Goal: Task Accomplishment & Management: Complete application form

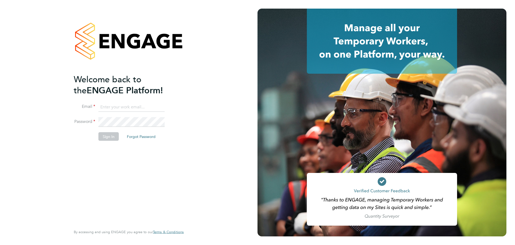
type input "oli.taylor@randstadcpe.com"
click at [104, 136] on button "Sign In" at bounding box center [109, 136] width 20 height 9
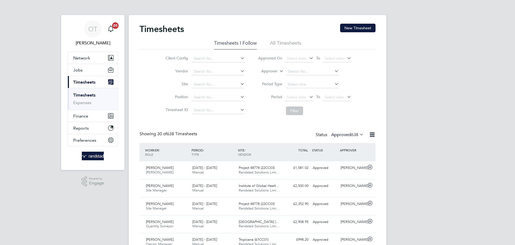
click at [353, 30] on button "New Timesheet" at bounding box center [357, 28] width 35 height 9
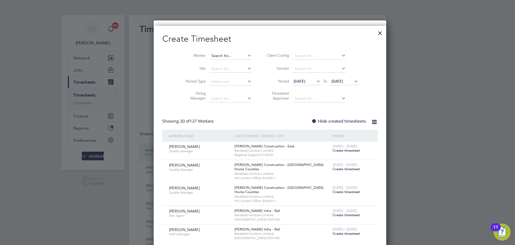
click at [212, 54] on input at bounding box center [231, 56] width 42 height 8
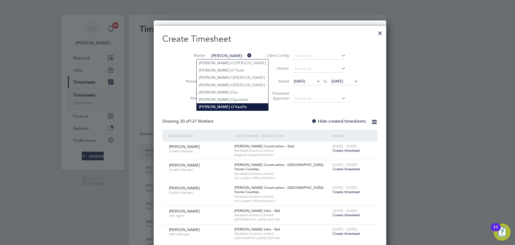
click at [231, 107] on b "O" at bounding box center [232, 106] width 3 height 5
type input "[PERSON_NAME]"
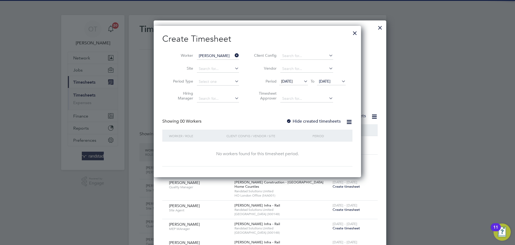
click at [326, 118] on label "Hide created timesheets" at bounding box center [313, 120] width 54 height 5
click at [341, 81] on icon at bounding box center [341, 81] width 0 height 8
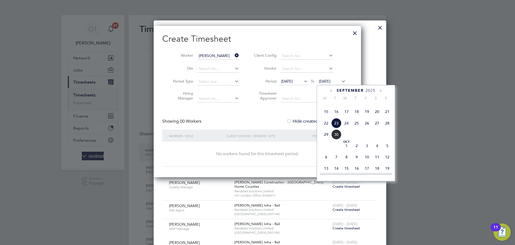
click at [386, 151] on span "5" at bounding box center [387, 145] width 10 height 10
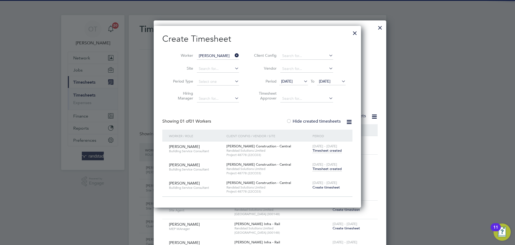
click at [330, 169] on span "Timesheet created" at bounding box center [327, 168] width 29 height 5
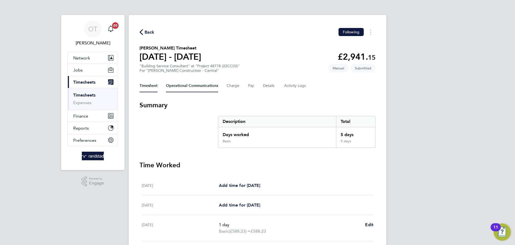
click at [205, 83] on Communications-tab "Operational Communications" at bounding box center [192, 85] width 52 height 13
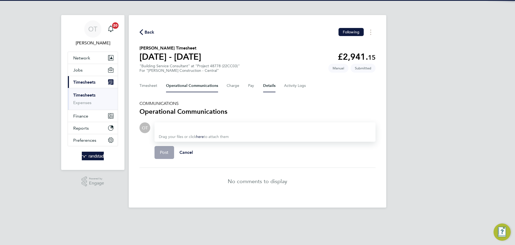
click at [266, 83] on button "Details" at bounding box center [269, 85] width 12 height 13
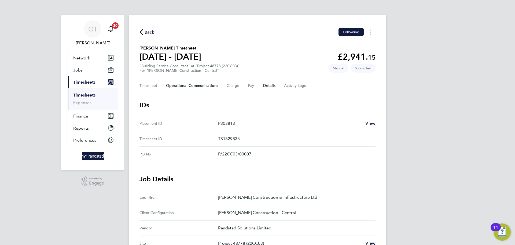
click at [198, 81] on Communications-tab "Operational Communications" at bounding box center [192, 85] width 52 height 13
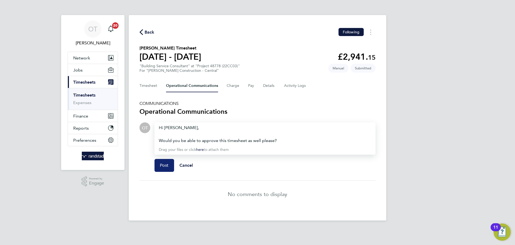
click at [162, 168] on button "Post" at bounding box center [165, 165] width 20 height 13
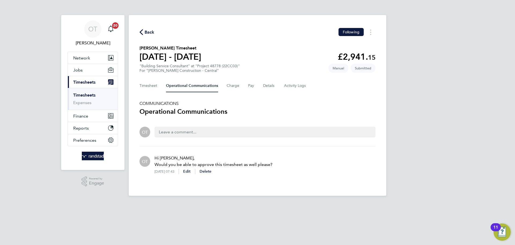
click at [145, 32] on span "Back" at bounding box center [150, 32] width 10 height 6
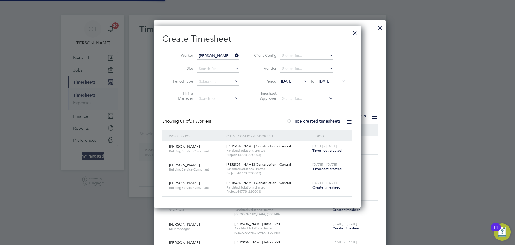
scroll to position [181, 208]
click at [234, 55] on icon at bounding box center [234, 56] width 0 height 8
click at [221, 56] on input "[PERSON_NAME]" at bounding box center [218, 56] width 42 height 8
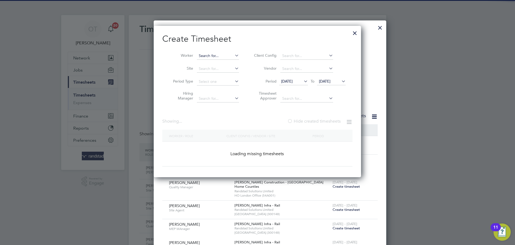
scroll to position [14, 47]
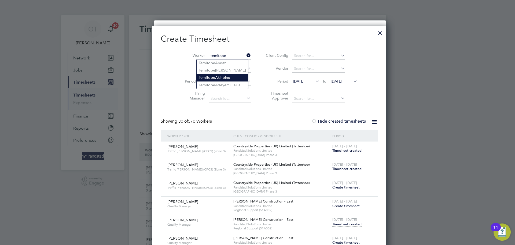
click at [226, 76] on li "[PERSON_NAME]" at bounding box center [223, 77] width 52 height 7
type input "[PERSON_NAME]"
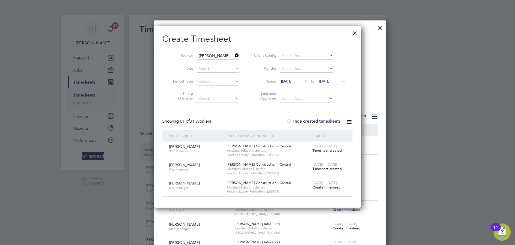
click at [329, 169] on span "Timesheet created" at bounding box center [327, 168] width 29 height 5
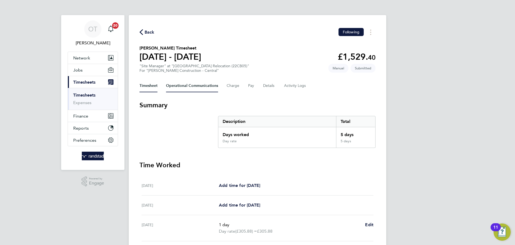
click at [203, 83] on Communications-tab "Operational Communications" at bounding box center [192, 85] width 52 height 13
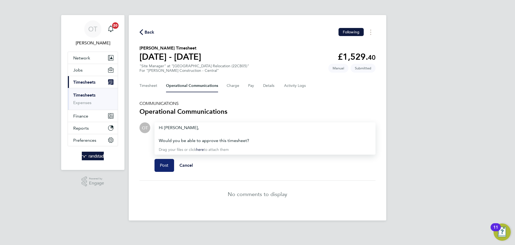
click at [164, 168] on button "Post" at bounding box center [165, 165] width 20 height 13
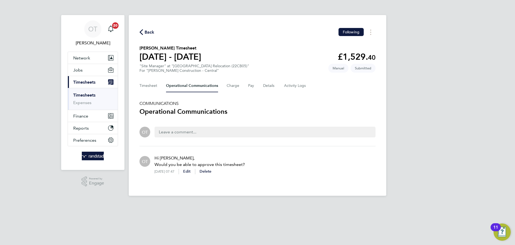
click at [151, 31] on span "Back" at bounding box center [150, 32] width 10 height 6
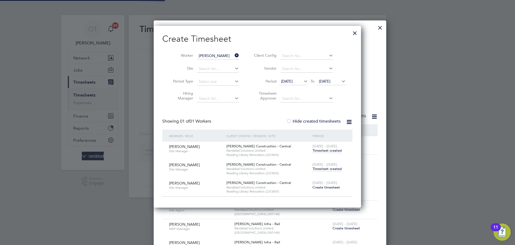
scroll to position [181, 208]
click at [234, 54] on icon at bounding box center [234, 56] width 0 height 8
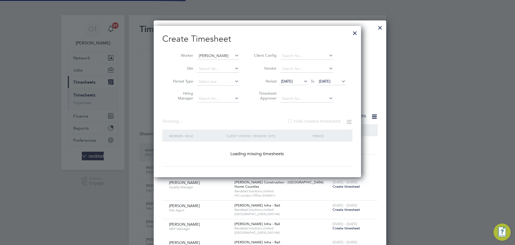
click at [217, 55] on input "[PERSON_NAME]" at bounding box center [218, 56] width 42 height 8
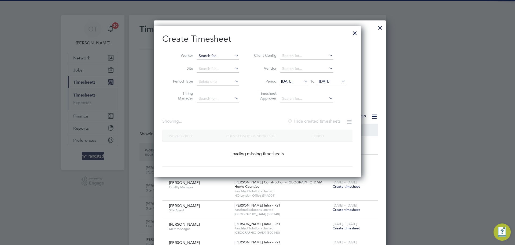
scroll to position [14, 47]
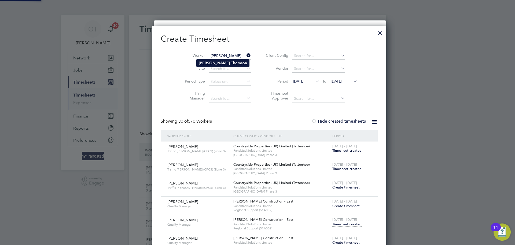
click at [231, 62] on b "Thomson" at bounding box center [239, 63] width 16 height 5
type input "[PERSON_NAME]"
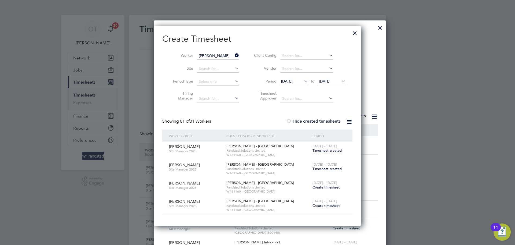
click at [316, 169] on span "Timesheet created" at bounding box center [327, 168] width 29 height 5
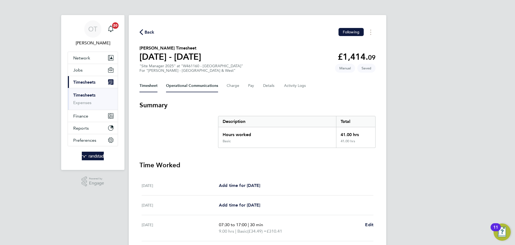
click at [185, 85] on Communications-tab "Operational Communications" at bounding box center [192, 85] width 52 height 13
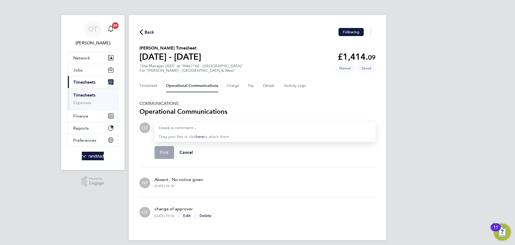
drag, startPoint x: 205, startPoint y: 179, endPoint x: 150, endPoint y: 180, distance: 55.3
click at [150, 180] on div "NP Absent - No notice given [DATE] 09:30" at bounding box center [258, 182] width 236 height 20
click at [152, 83] on button "Timesheet" at bounding box center [149, 85] width 18 height 13
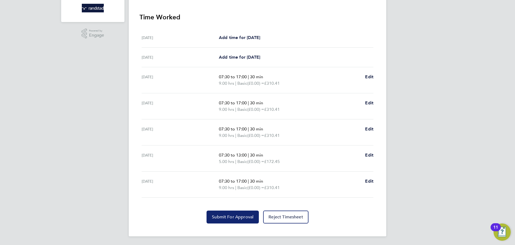
click at [223, 219] on button "Submit For Approval" at bounding box center [233, 216] width 52 height 13
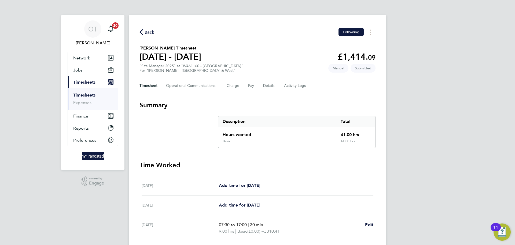
click at [149, 31] on span "Back" at bounding box center [150, 32] width 10 height 6
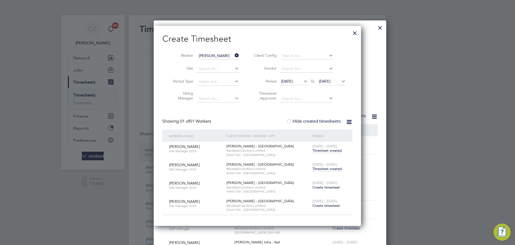
click at [234, 56] on icon at bounding box center [234, 56] width 0 height 8
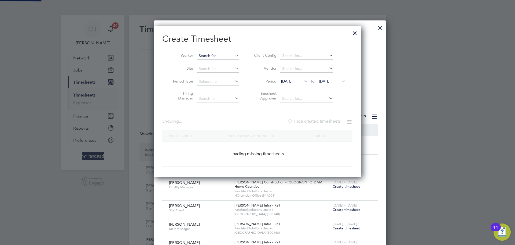
click at [224, 54] on input at bounding box center [218, 56] width 42 height 8
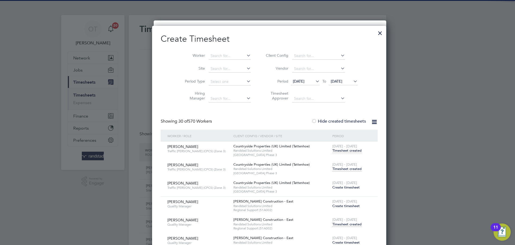
scroll to position [2182, 211]
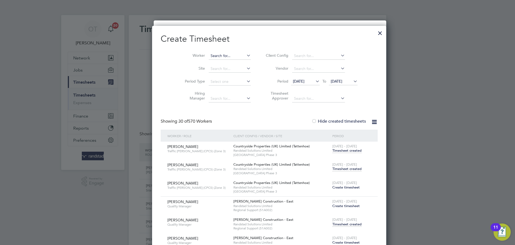
click at [218, 53] on input at bounding box center [230, 56] width 42 height 8
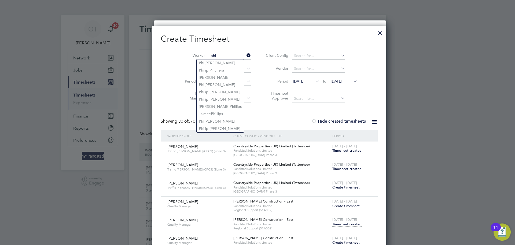
type input "phi"
click at [375, 31] on div at bounding box center [380, 32] width 10 height 10
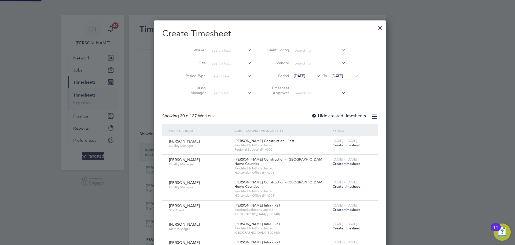
scroll to position [0, 0]
click at [375, 29] on div at bounding box center [380, 26] width 10 height 10
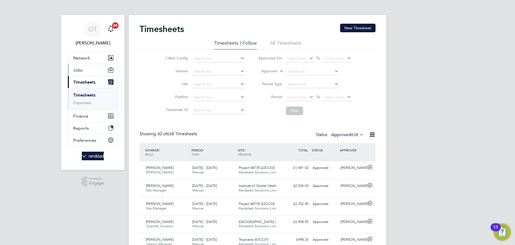
click at [84, 71] on button "Jobs" at bounding box center [93, 70] width 50 height 12
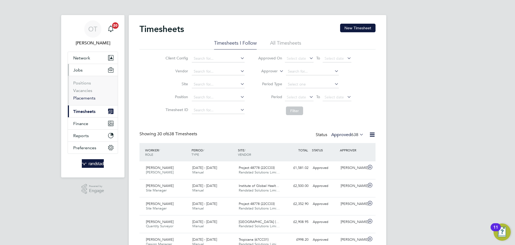
click at [83, 98] on link "Placements" at bounding box center [84, 97] width 22 height 5
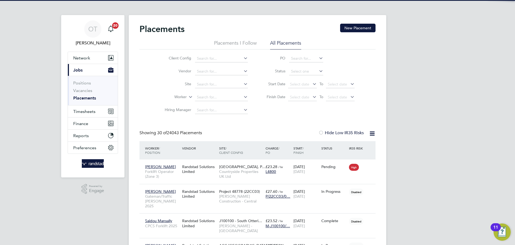
scroll to position [20, 47]
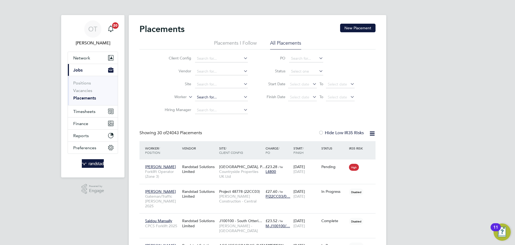
click at [212, 98] on input at bounding box center [221, 97] width 53 height 8
type input "[PERSON_NAME]"
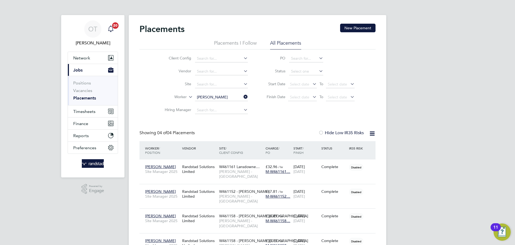
click at [108, 32] on div "Main navigation" at bounding box center [110, 29] width 11 height 11
click at [110, 30] on icon "Main navigation" at bounding box center [111, 28] width 6 height 6
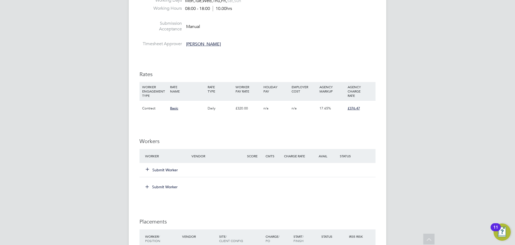
scroll to position [336, 0]
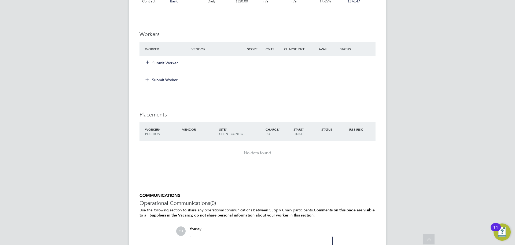
click at [166, 65] on button "Submit Worker" at bounding box center [162, 62] width 32 height 5
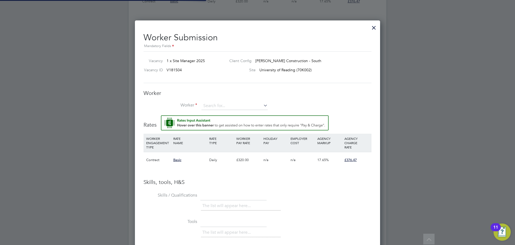
scroll to position [346, 246]
click at [223, 103] on input at bounding box center [235, 106] width 66 height 8
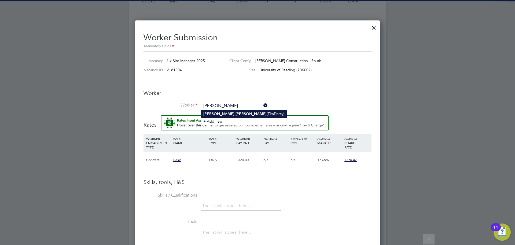
click at [229, 112] on li "Tim Darcy (TimDarcy)" at bounding box center [244, 113] width 86 height 7
type input "Tim Darcy (TimDarcy)"
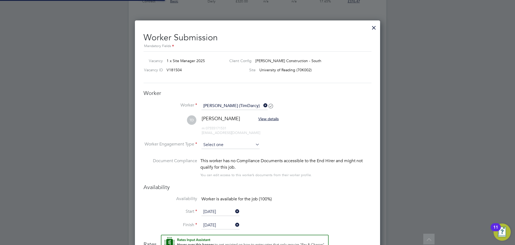
scroll to position [465, 246]
click at [221, 147] on input at bounding box center [231, 145] width 58 height 8
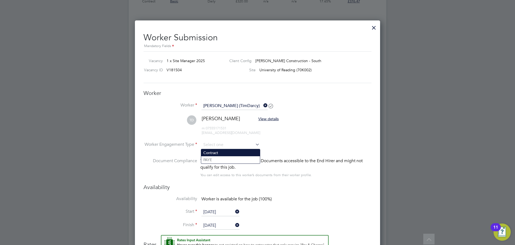
click at [222, 154] on li "Contract" at bounding box center [230, 152] width 59 height 7
type input "Contract"
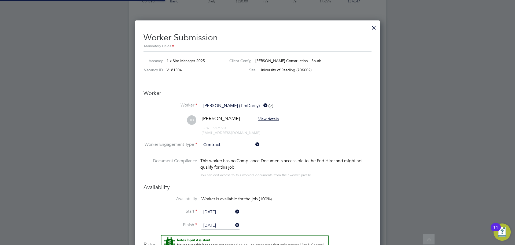
scroll to position [479, 246]
click at [312, 142] on li "Worker Engagement Type Contract" at bounding box center [258, 149] width 228 height 17
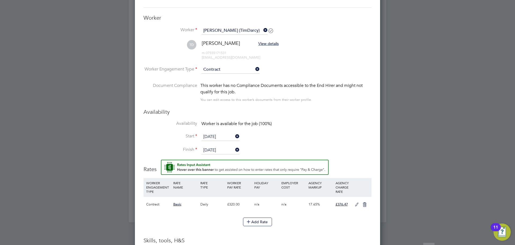
scroll to position [0, 0]
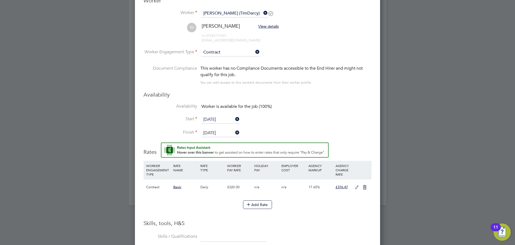
click at [356, 188] on icon at bounding box center [357, 187] width 7 height 4
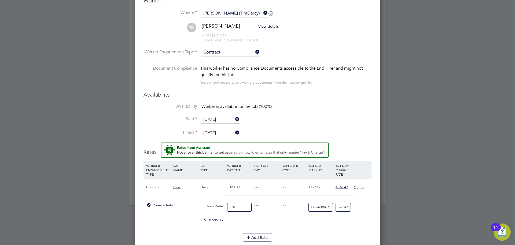
click at [239, 208] on input "320" at bounding box center [239, 206] width 24 height 9
click at [239, 209] on input "320" at bounding box center [239, 206] width 24 height 9
click at [244, 209] on input "320" at bounding box center [239, 206] width 24 height 9
click at [245, 209] on input "320" at bounding box center [239, 206] width 24 height 9
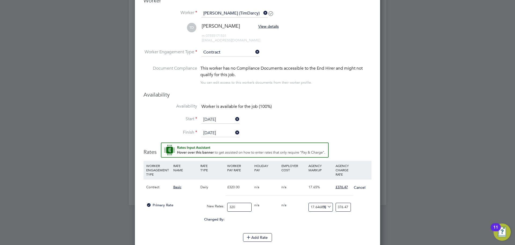
click at [245, 210] on input "320" at bounding box center [239, 206] width 24 height 9
type input "4"
type input "4.705875"
type input "40"
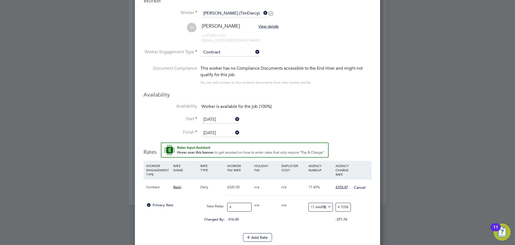
type input "47.05875"
type input "400"
type input "470.5875"
type input "400"
click at [189, 227] on div "Changed By: 80.00 0.00 0.00 0.00 14.1175 94.12" at bounding box center [258, 220] width 228 height 13
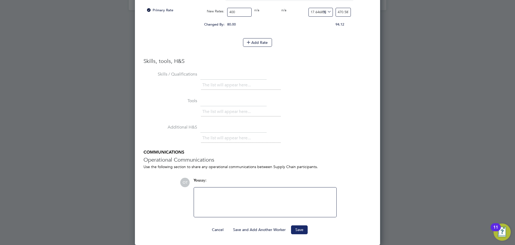
click at [301, 232] on button "Save" at bounding box center [299, 229] width 17 height 9
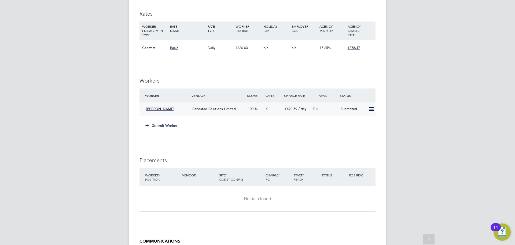
click at [370, 108] on icon at bounding box center [372, 109] width 7 height 4
click at [375, 88] on ng-form "Workers Worker Vendor Score Cmts Charge Rate Avail Status Tim Darcy Randstad So…" at bounding box center [258, 106] width 236 height 58
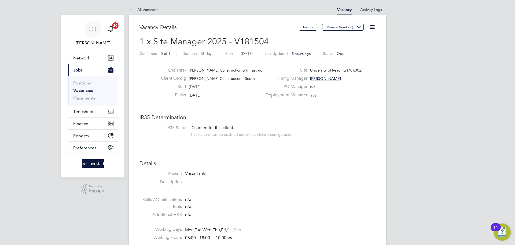
click at [370, 28] on icon at bounding box center [372, 27] width 7 height 7
click at [137, 10] on link "All Vacancies" at bounding box center [144, 9] width 31 height 5
